Goal: Information Seeking & Learning: Learn about a topic

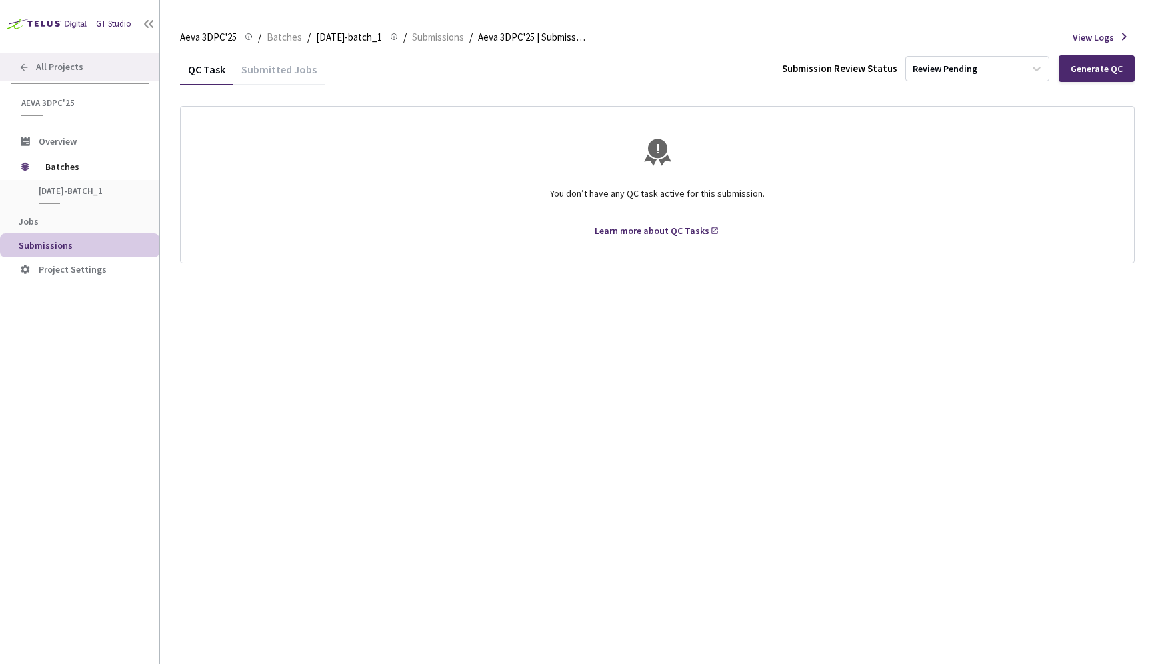
click at [61, 72] on span "All Projects" at bounding box center [59, 66] width 47 height 11
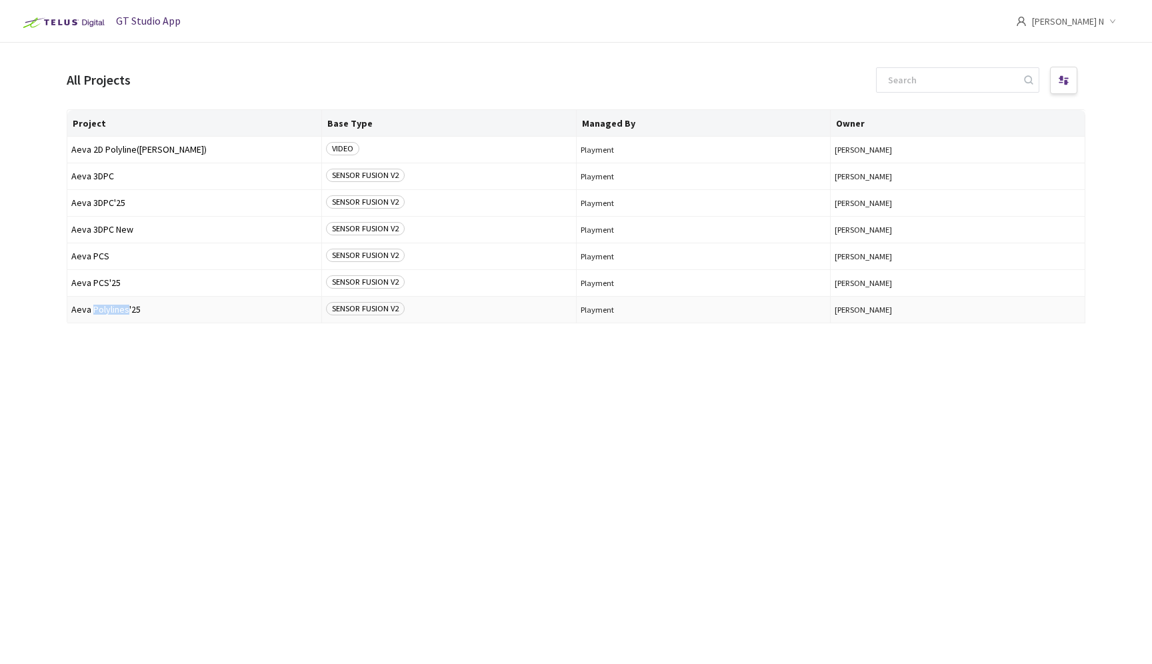
click at [103, 310] on span "Aeva Polylines'25" at bounding box center [194, 310] width 246 height 10
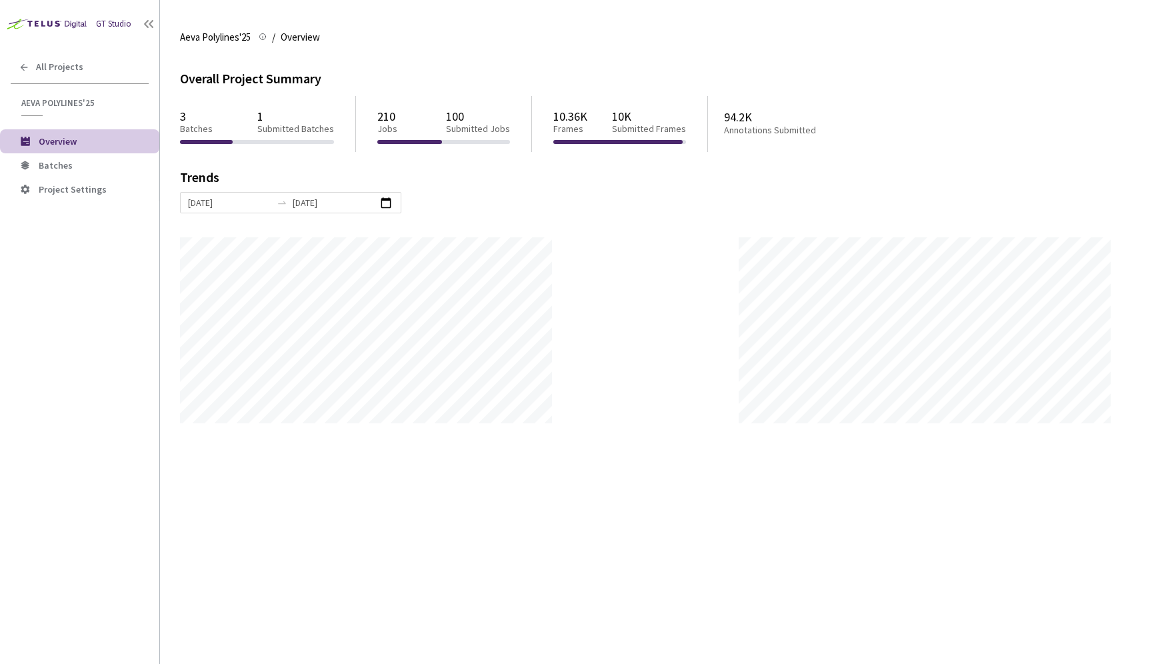
scroll to position [664, 1152]
click at [61, 171] on li "Batches" at bounding box center [79, 165] width 159 height 24
click at [241, 39] on span "Aeva Polylines'25" at bounding box center [215, 37] width 71 height 16
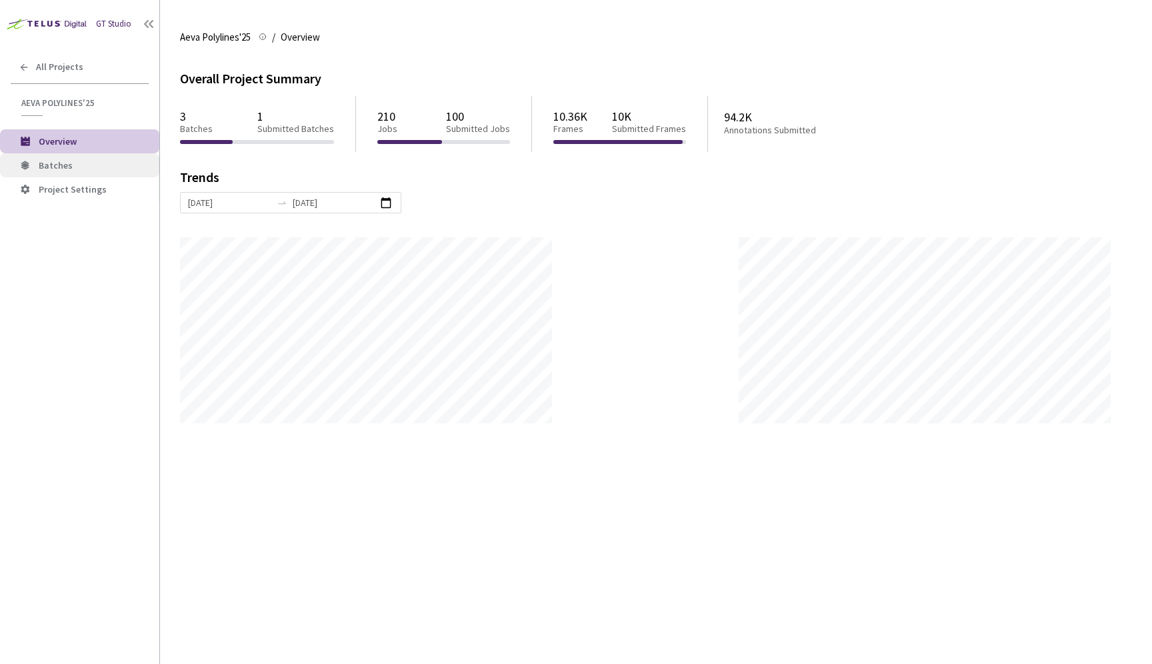
click at [49, 170] on span "Batches" at bounding box center [56, 165] width 34 height 12
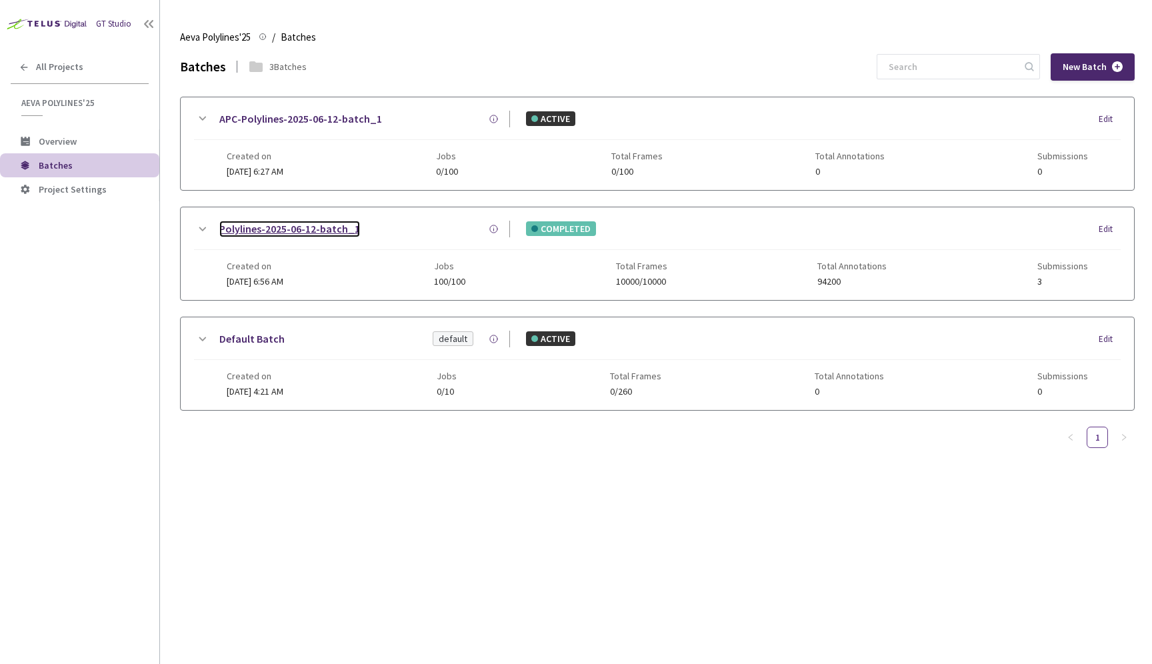
click at [323, 225] on link "Polylines-2025-06-12-batch_1" at bounding box center [289, 229] width 141 height 17
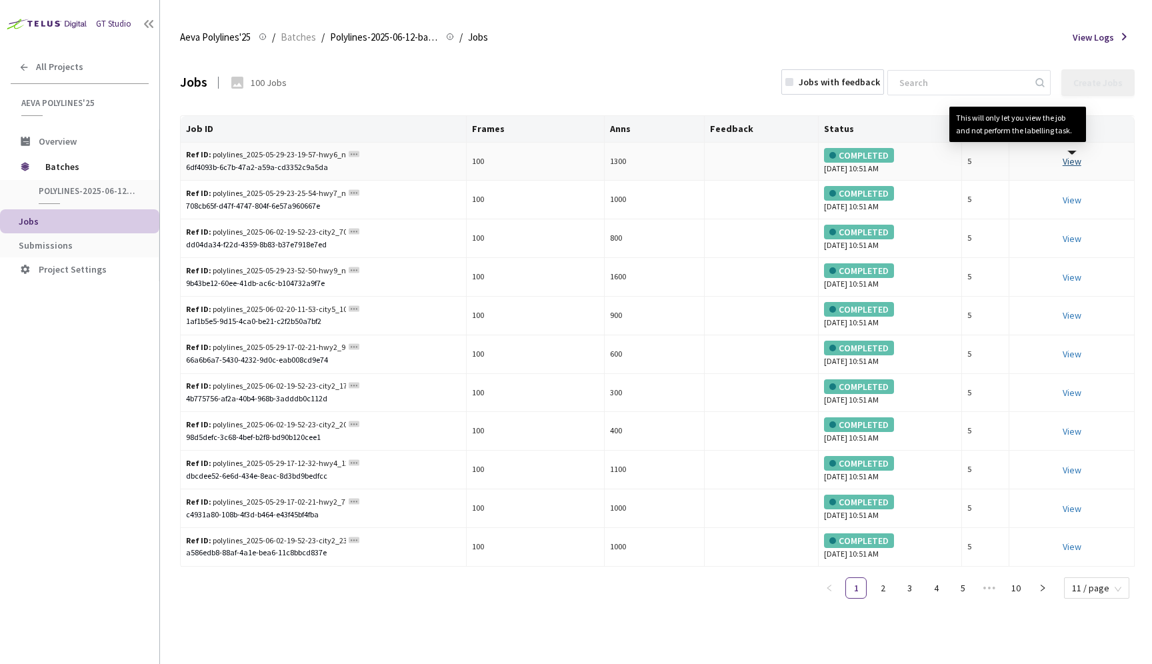
click at [1078, 162] on link "View This will only let you view the job and not perform the labelling task." at bounding box center [1071, 161] width 19 height 12
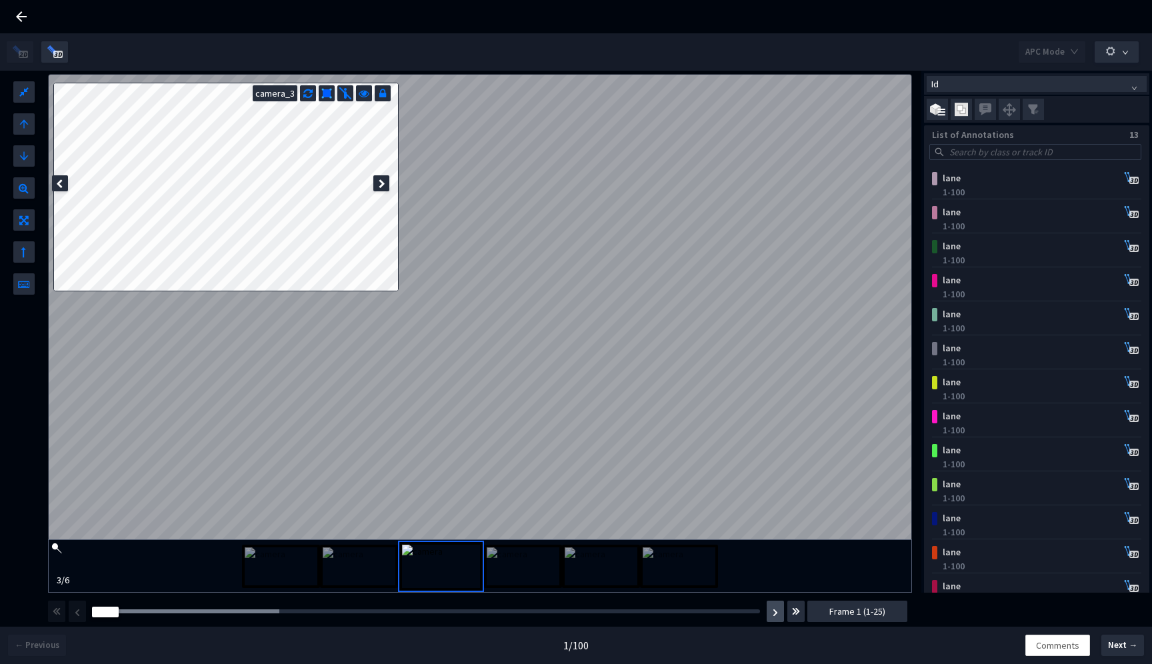
click at [774, 612] on img "button" at bounding box center [774, 613] width 5 height 8
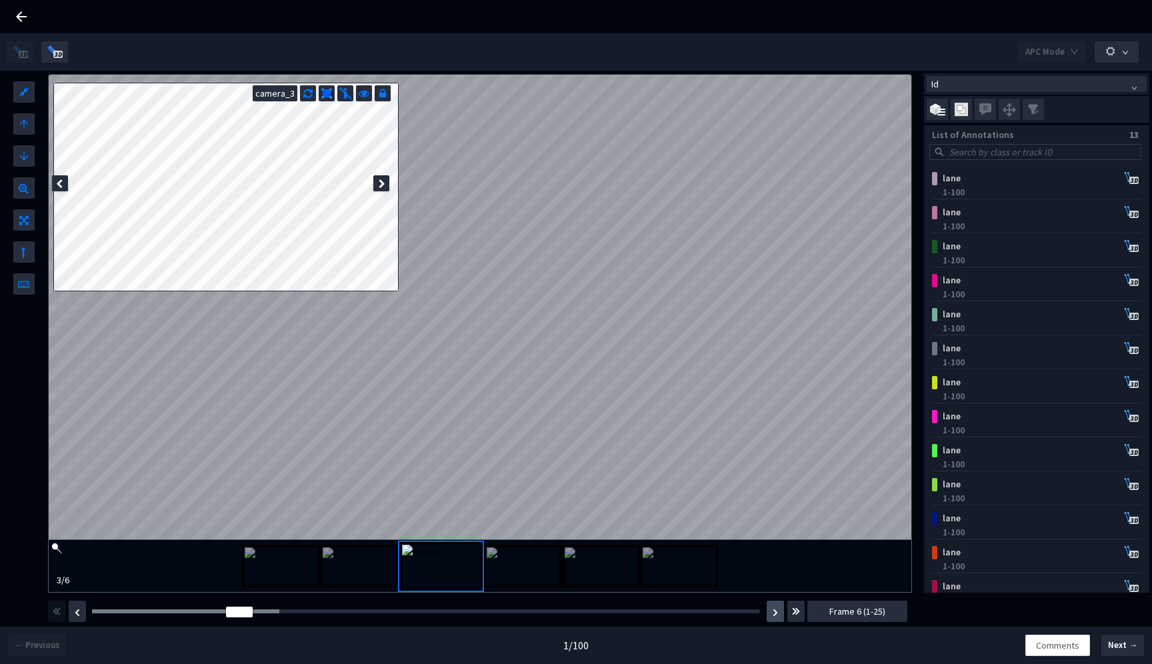
click at [774, 612] on img "button" at bounding box center [774, 613] width 5 height 8
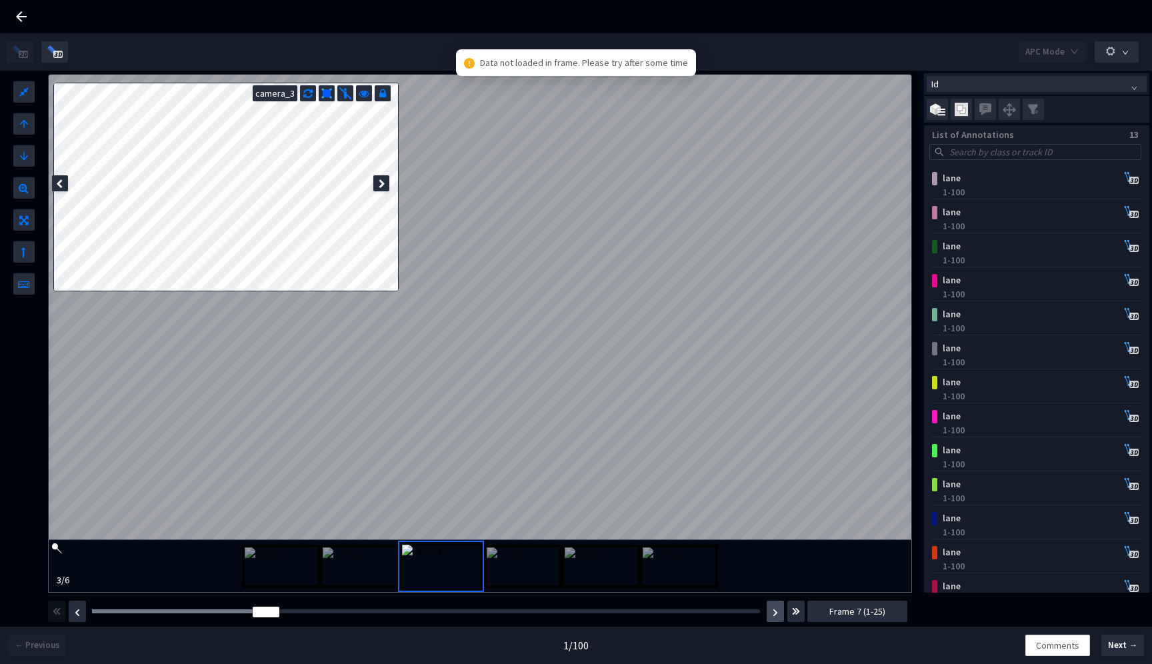
click at [774, 612] on img "button" at bounding box center [774, 613] width 5 height 8
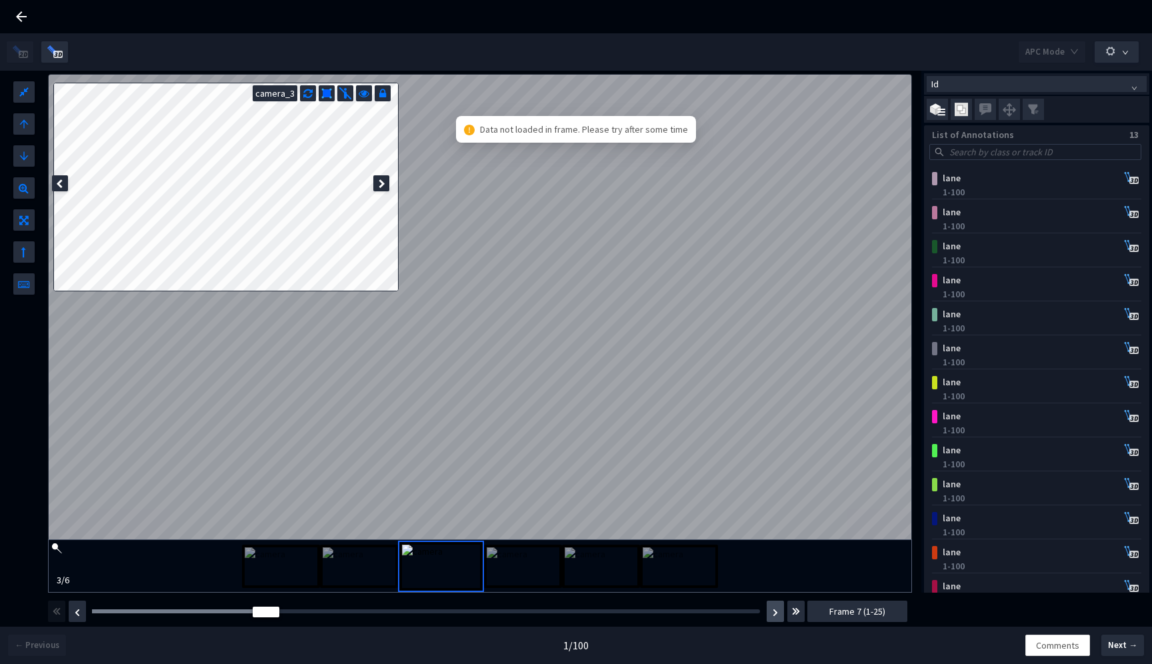
click at [774, 612] on img "button" at bounding box center [774, 613] width 5 height 8
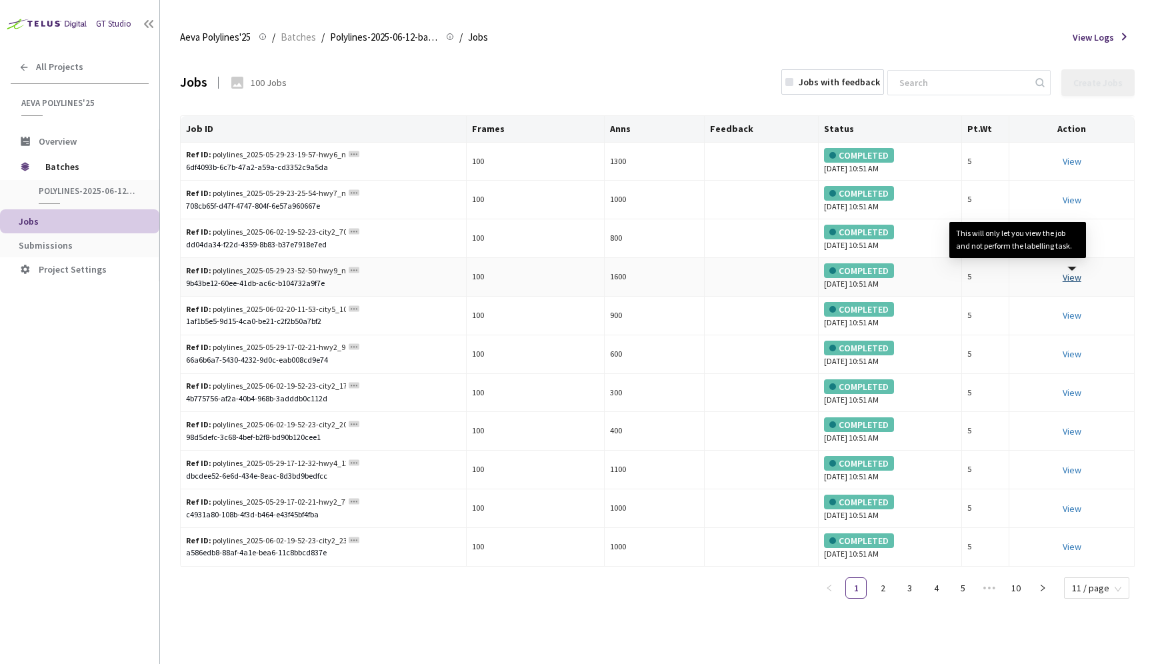
click at [1075, 278] on link "View This will only let you view the job and not perform the labelling task." at bounding box center [1071, 277] width 19 height 12
click at [911, 591] on link "3" at bounding box center [909, 588] width 20 height 20
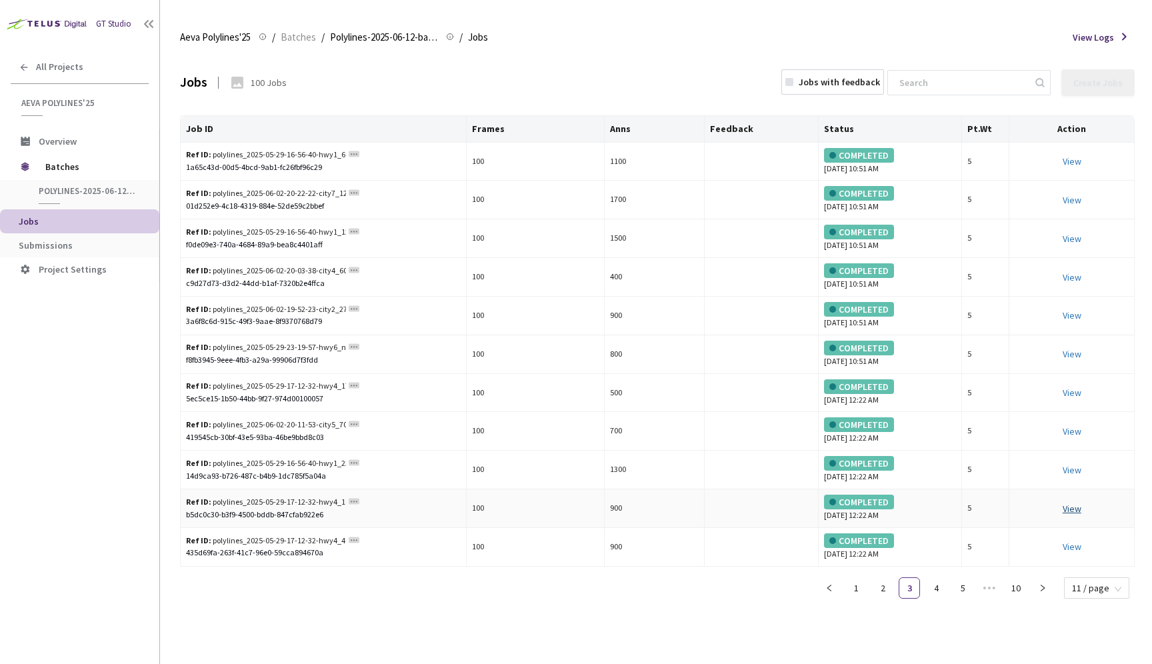
click at [1069, 508] on link "View" at bounding box center [1071, 509] width 19 height 12
click at [1073, 425] on link "View This will only let you view the job and not perform the labelling task." at bounding box center [1071, 431] width 19 height 12
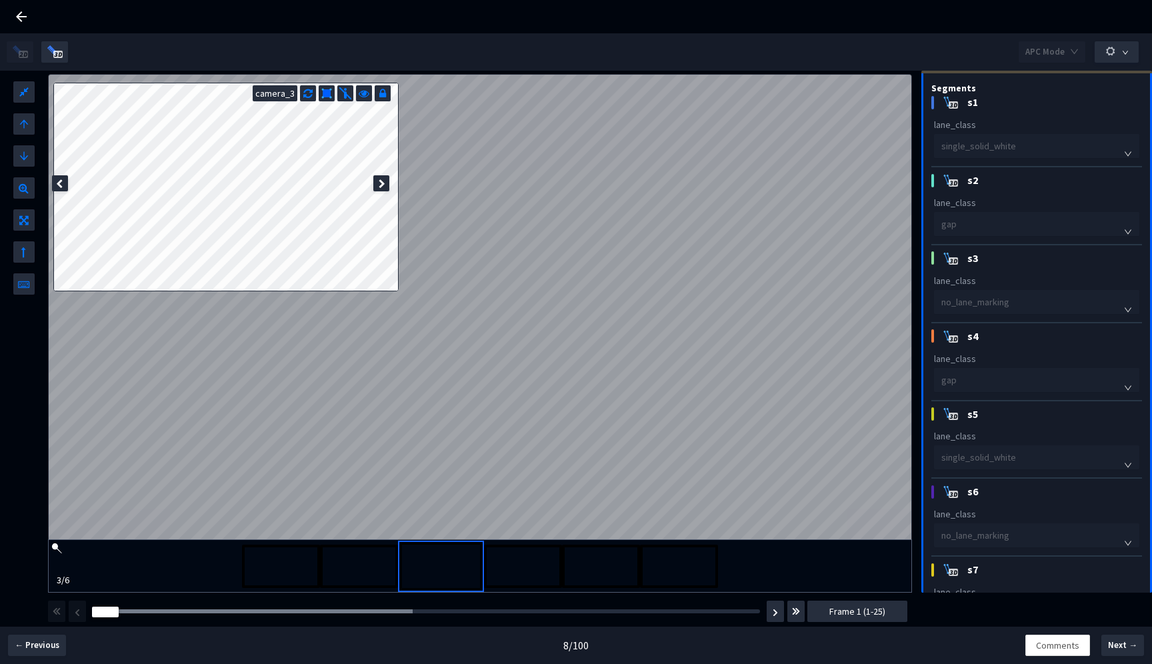
scroll to position [306, 0]
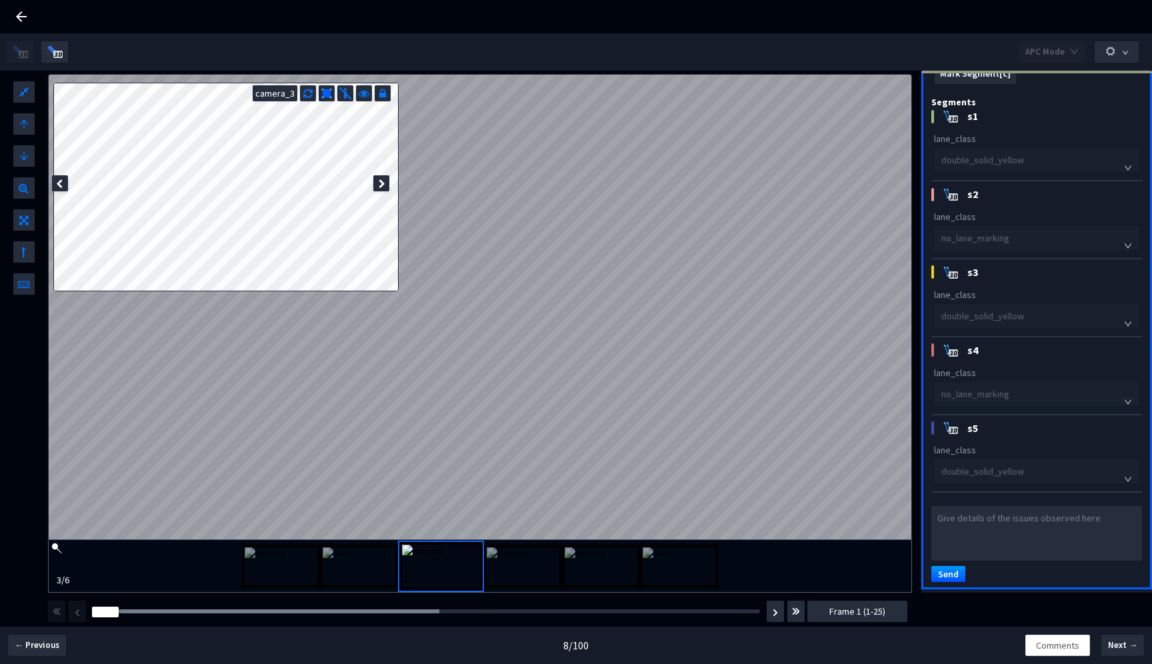
type input "2ab9525d-e2a7-4259-844e-6319acfee081"
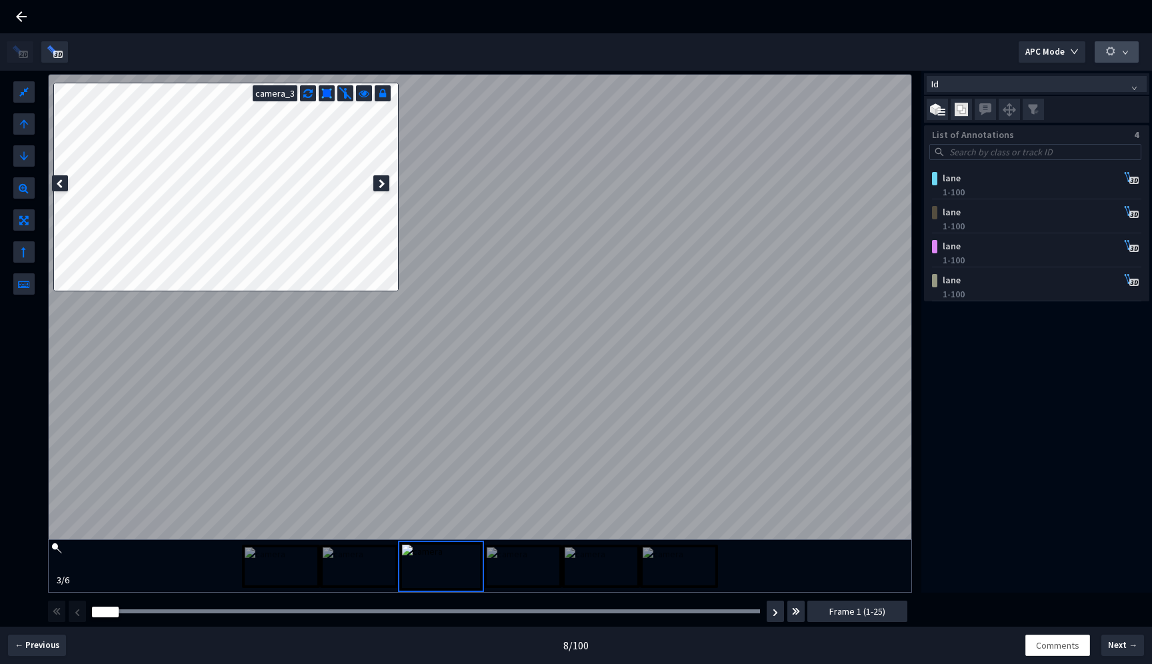
click at [1122, 47] on button "button" at bounding box center [1116, 51] width 44 height 21
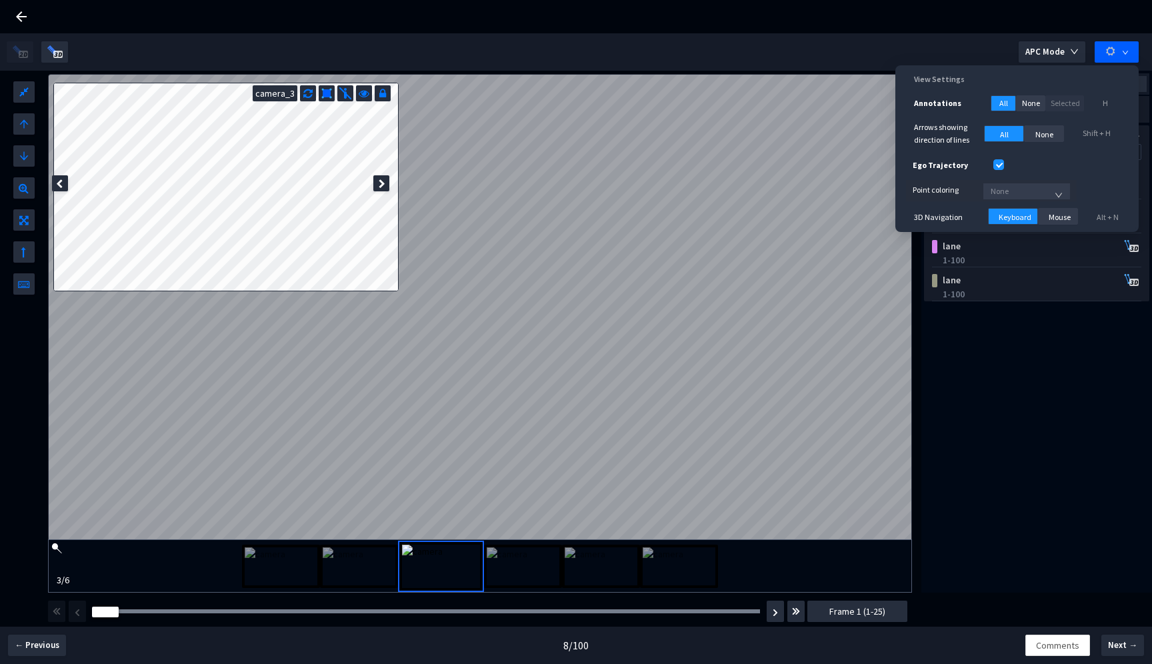
click at [1031, 193] on span "None" at bounding box center [1026, 191] width 72 height 20
click at [1020, 241] on div "Point Intensity" at bounding box center [1027, 238] width 76 height 9
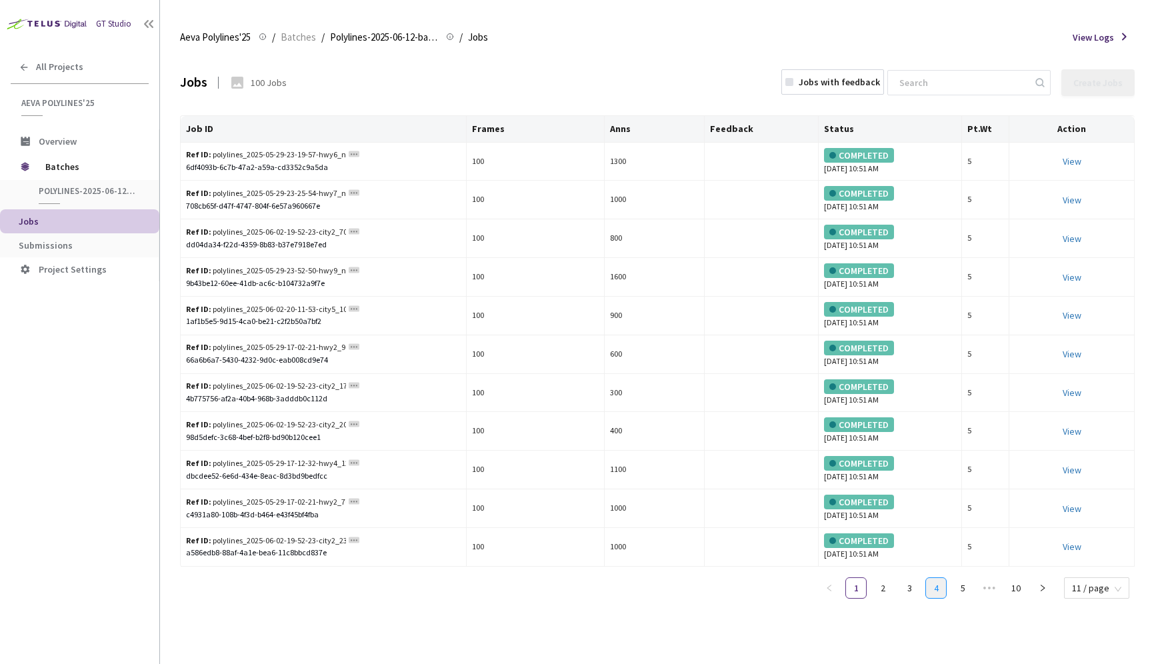
click at [945, 588] on link "4" at bounding box center [936, 588] width 20 height 20
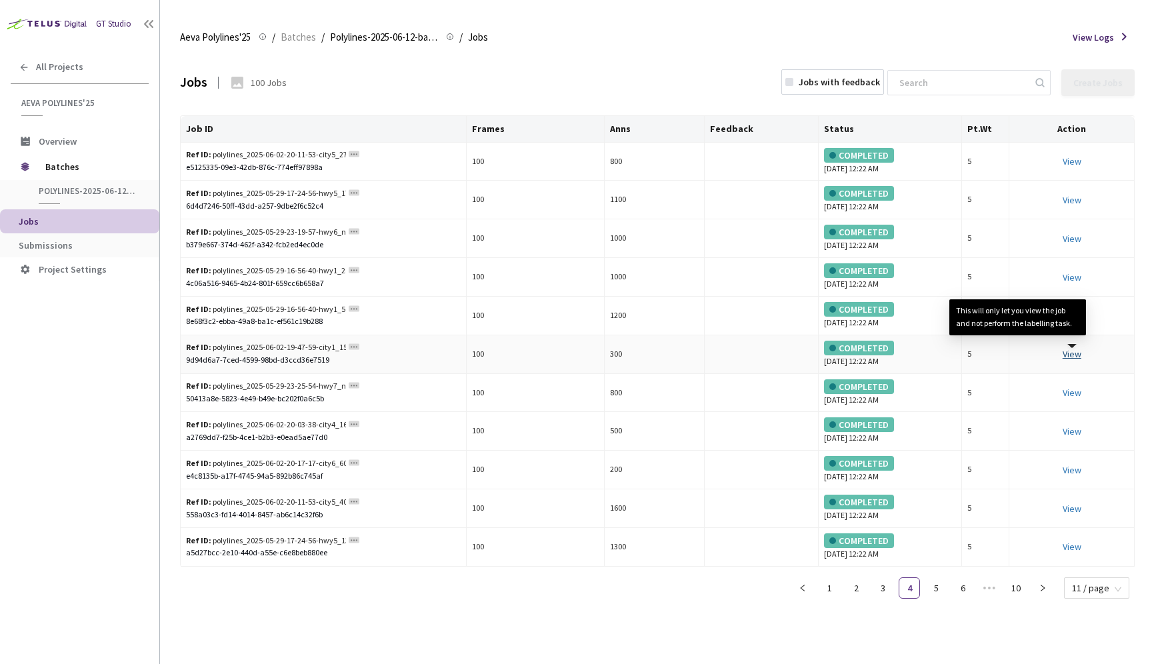
click at [1076, 351] on link "View This will only let you view the job and not perform the labelling task." at bounding box center [1071, 354] width 19 height 12
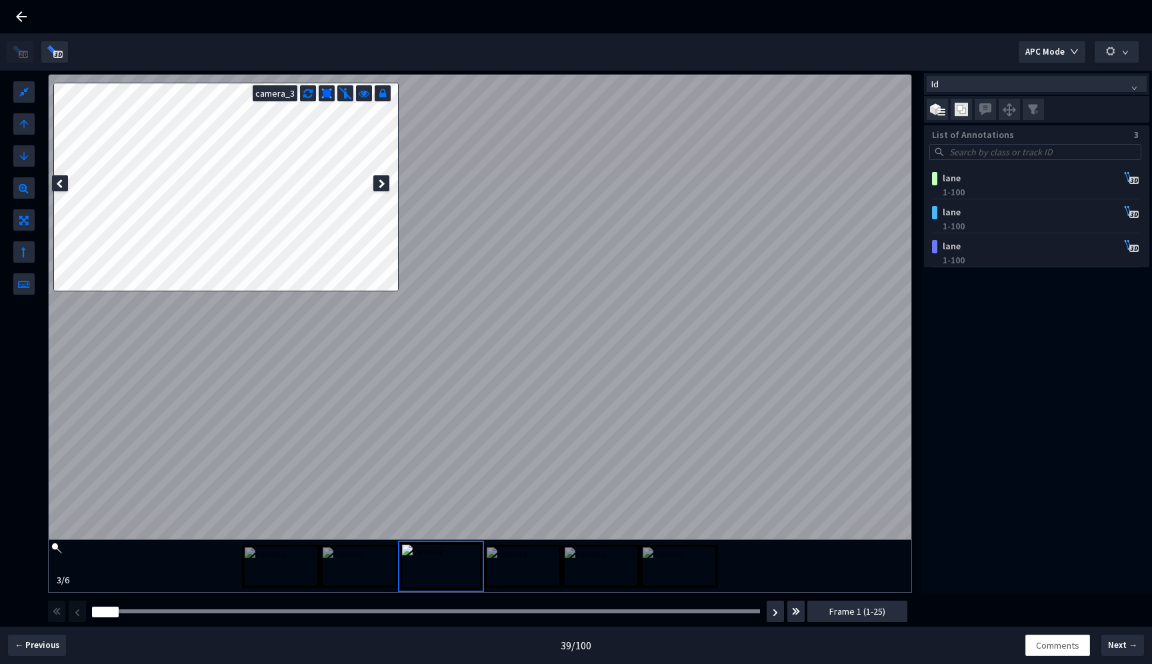
click at [381, 181] on icon at bounding box center [382, 183] width 7 height 9
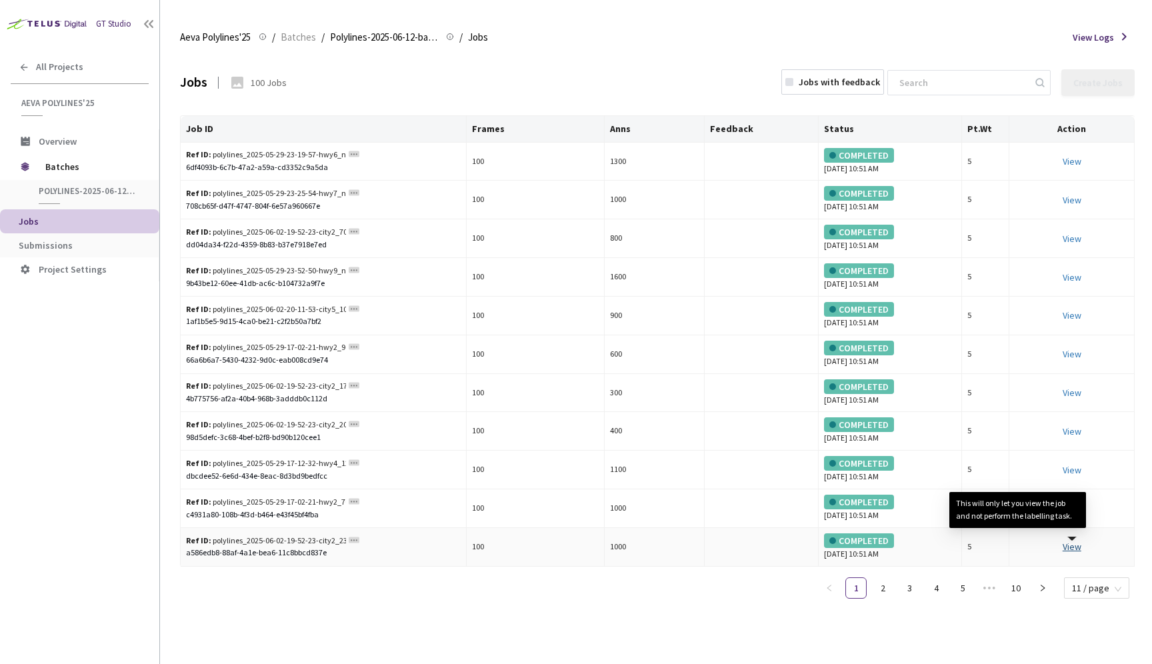
click at [1074, 549] on link "View This will only let you view the job and not perform the labelling task." at bounding box center [1071, 547] width 19 height 12
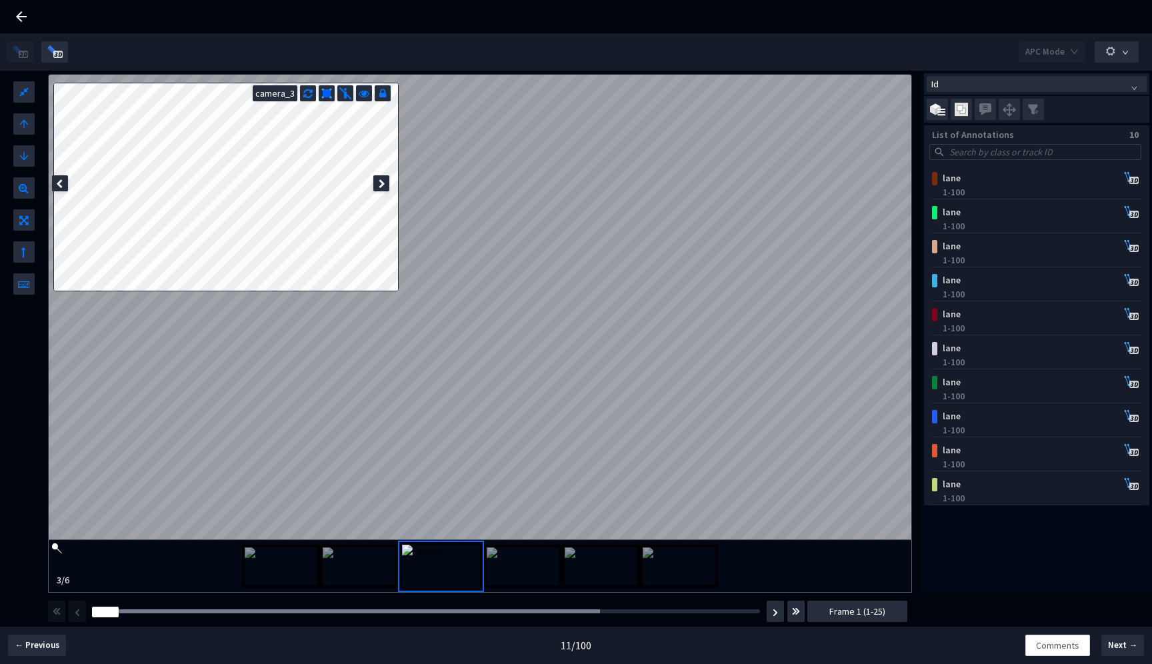
click at [279, 578] on img at bounding box center [281, 566] width 73 height 38
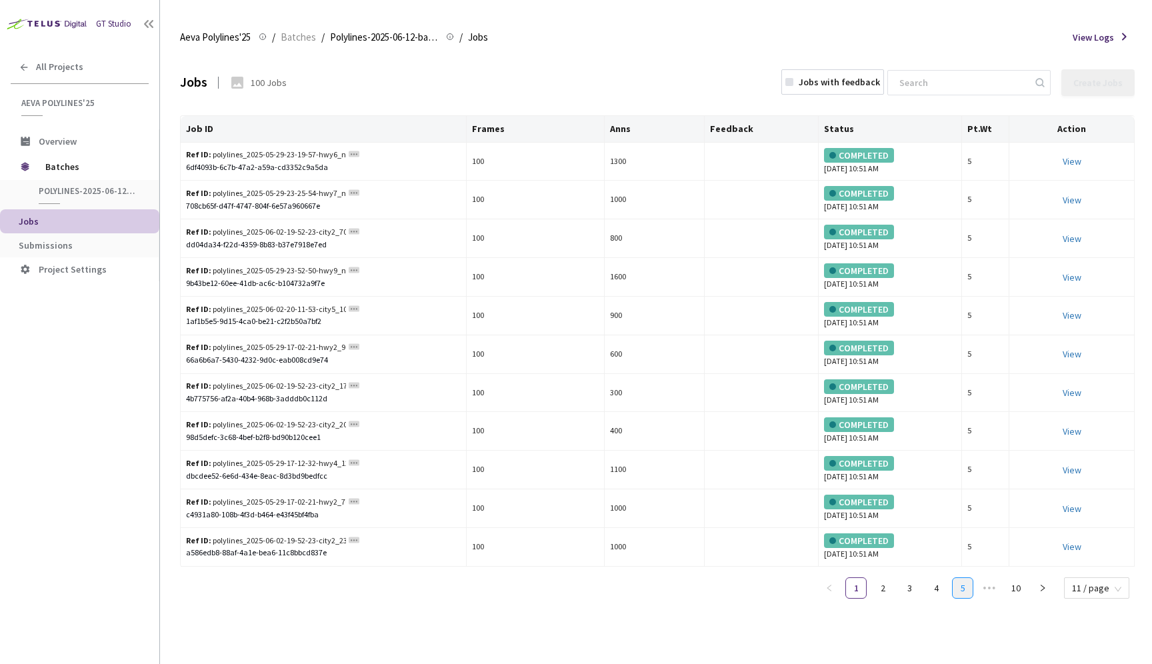
click at [962, 587] on link "5" at bounding box center [962, 588] width 20 height 20
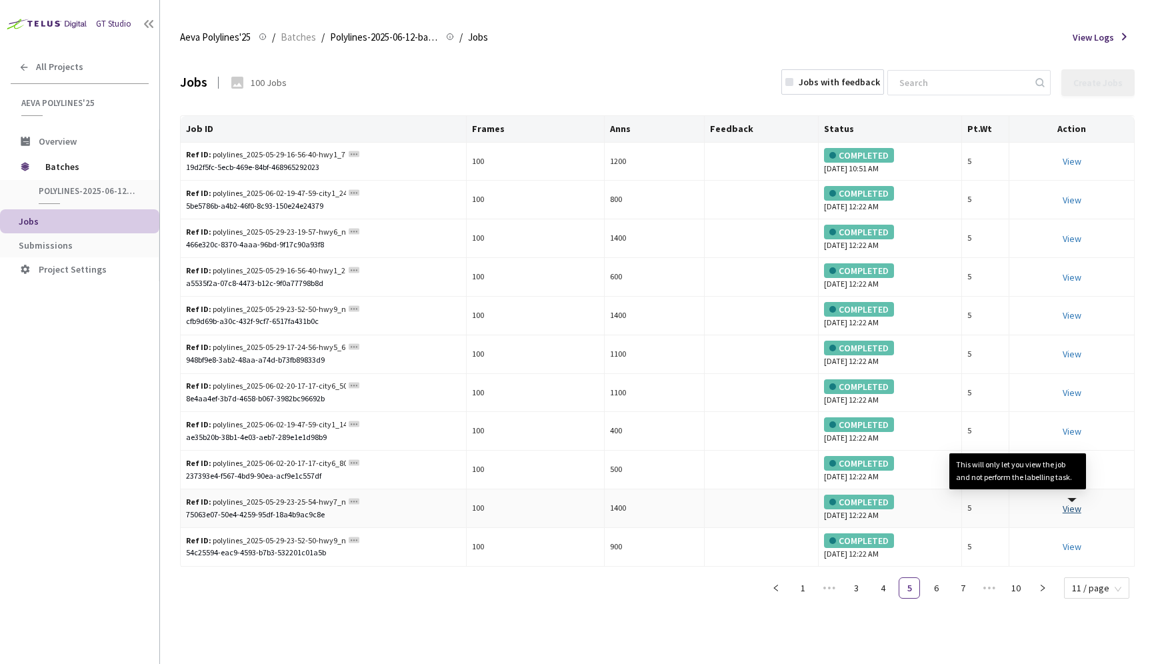
click at [1076, 508] on link "View This will only let you view the job and not perform the labelling task." at bounding box center [1071, 509] width 19 height 12
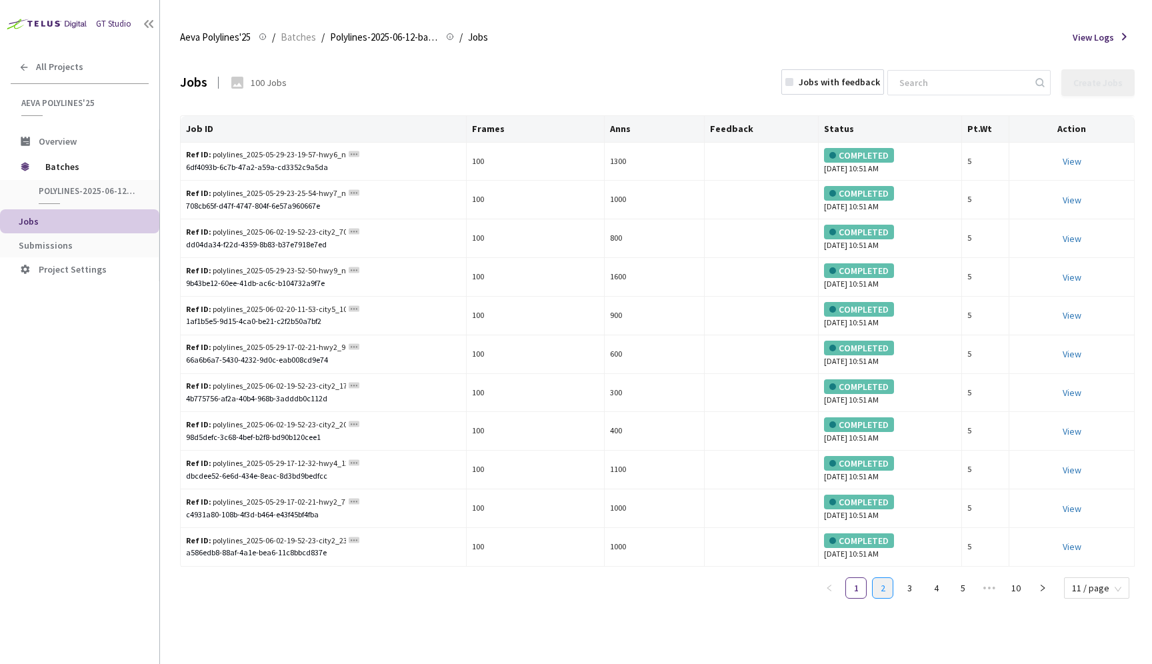
click at [888, 589] on link "2" at bounding box center [882, 588] width 20 height 20
click at [1073, 393] on link "View This will only let you view the job and not perform the labelling task." at bounding box center [1071, 393] width 19 height 12
